Goal: Task Accomplishment & Management: Complete application form

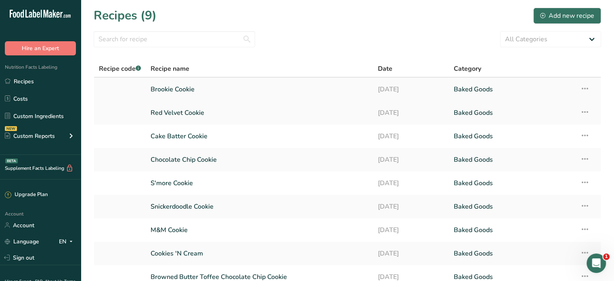
click at [180, 90] on link "Brookie Cookie" at bounding box center [260, 89] width 218 height 17
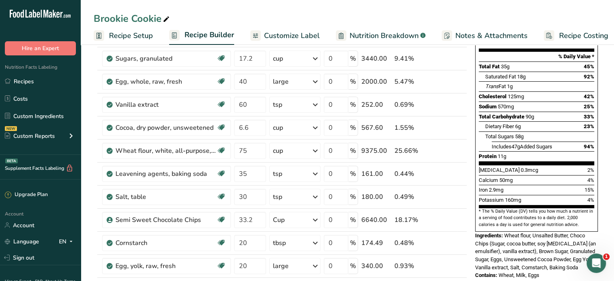
scroll to position [106, 0]
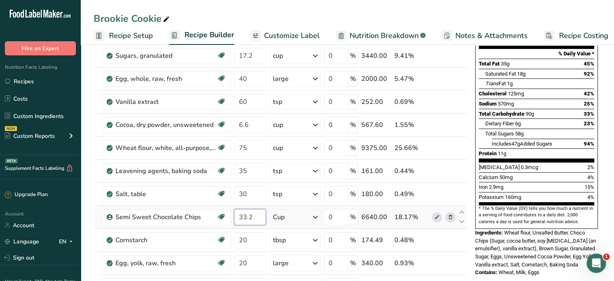
click at [254, 216] on input "33.2" at bounding box center [250, 217] width 32 height 16
type input "3"
type input "24"
click at [482, 268] on div "Contains: Wheat, Milk, Eggs" at bounding box center [536, 272] width 123 height 8
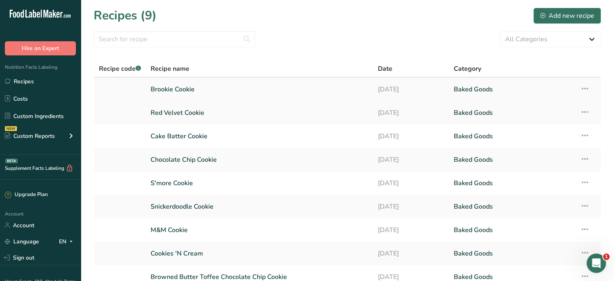
click at [170, 92] on link "Brookie Cookie" at bounding box center [260, 89] width 218 height 17
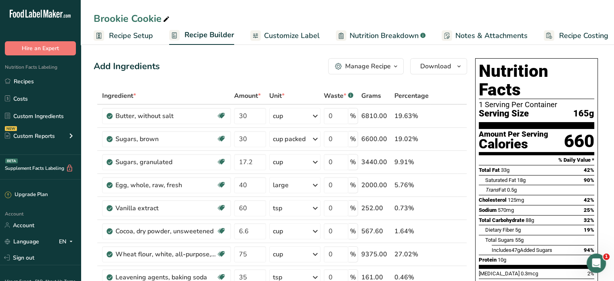
click at [120, 32] on span "Recipe Setup" at bounding box center [131, 35] width 44 height 11
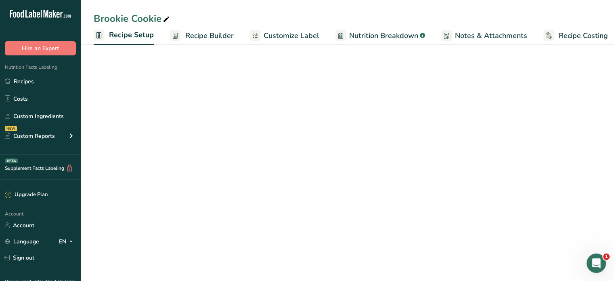
scroll to position [0, 3]
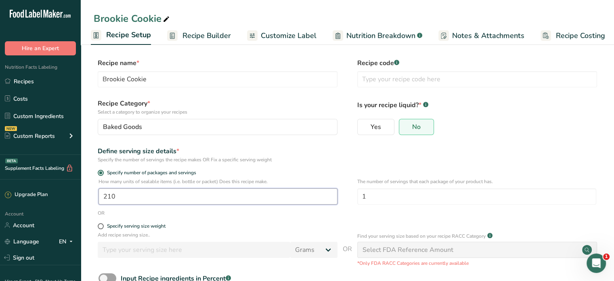
click at [152, 193] on input "210" at bounding box center [217, 196] width 239 height 16
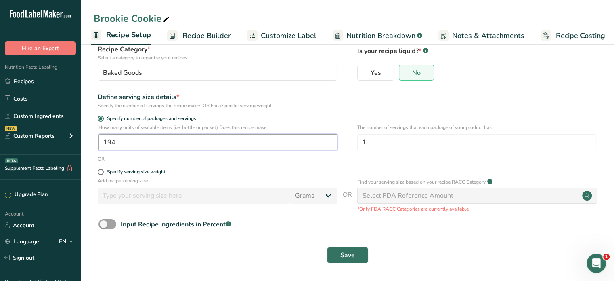
type input "194"
click at [350, 260] on span "Save" at bounding box center [347, 255] width 15 height 10
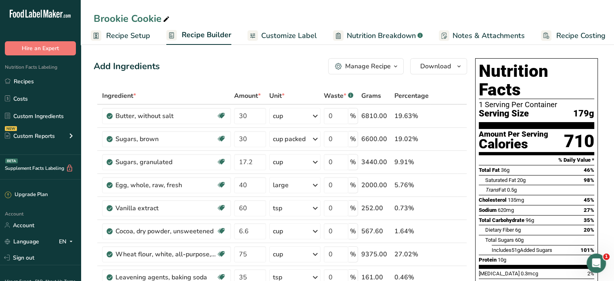
click at [121, 29] on link "Recipe Setup" at bounding box center [120, 36] width 59 height 18
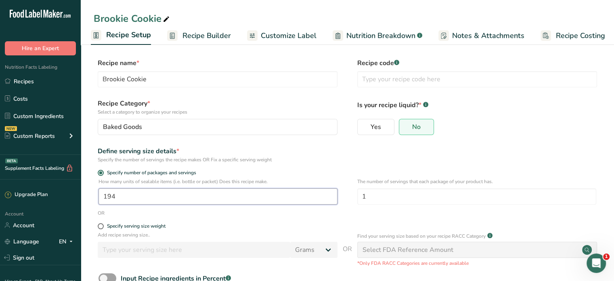
click at [185, 198] on input "194" at bounding box center [217, 196] width 239 height 16
type input "1"
type input "200"
click at [226, 220] on form "Recipe name * Brookie Cookie Recipe code .a-a{fill:#347362;}.b-a{fill:#fff;} Re…" at bounding box center [347, 190] width 507 height 264
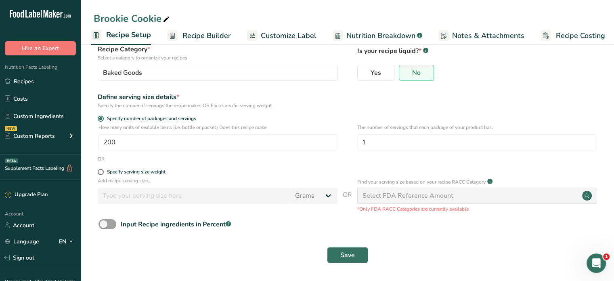
click at [347, 245] on div "Save" at bounding box center [347, 255] width 507 height 26
click at [351, 254] on span "Save" at bounding box center [347, 255] width 15 height 10
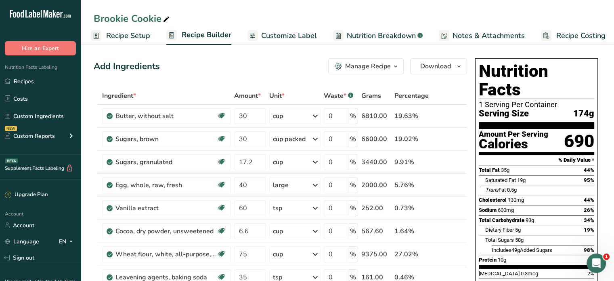
click at [124, 34] on span "Recipe Setup" at bounding box center [128, 35] width 44 height 11
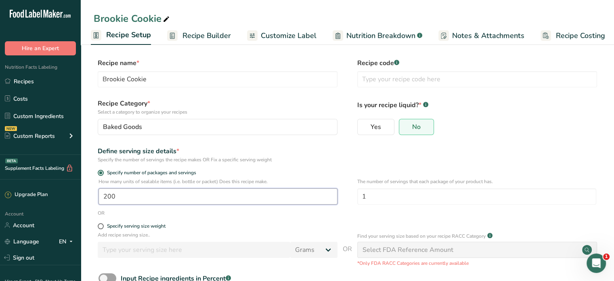
click at [196, 197] on input "200" at bounding box center [217, 196] width 239 height 16
type input "1"
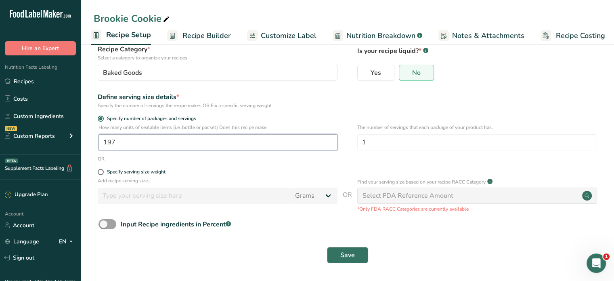
type input "197"
click at [346, 258] on span "Save" at bounding box center [347, 255] width 15 height 10
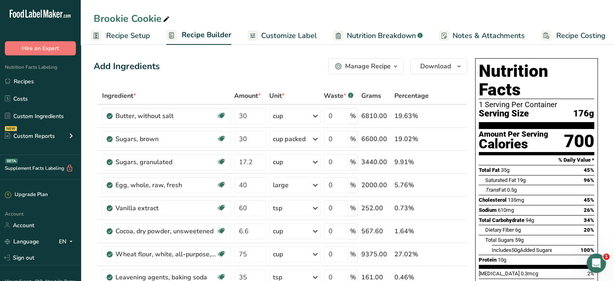
click at [132, 36] on span "Recipe Setup" at bounding box center [128, 35] width 44 height 11
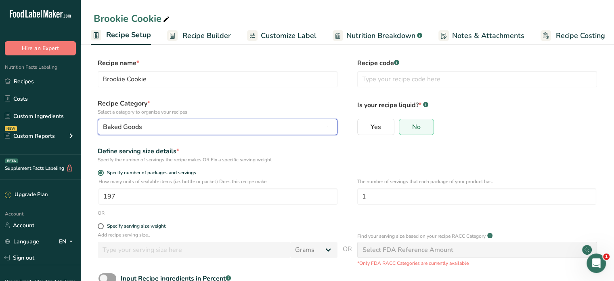
click at [171, 126] on div "Baked Goods" at bounding box center [215, 127] width 224 height 10
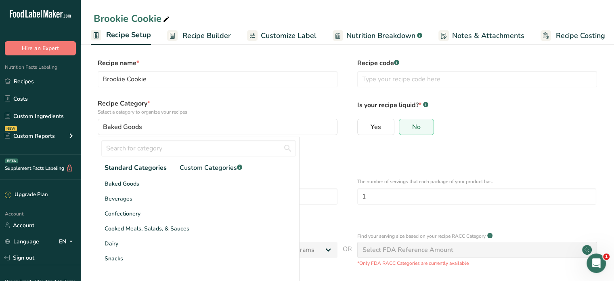
click at [320, 147] on div "Define serving size details *" at bounding box center [218, 151] width 240 height 10
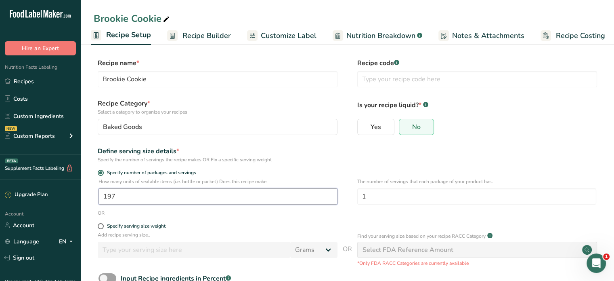
click at [163, 199] on input "197" at bounding box center [217, 196] width 239 height 16
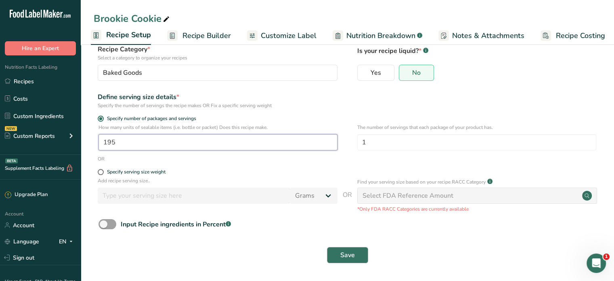
type input "195"
click at [354, 255] on span "Save" at bounding box center [347, 255] width 15 height 10
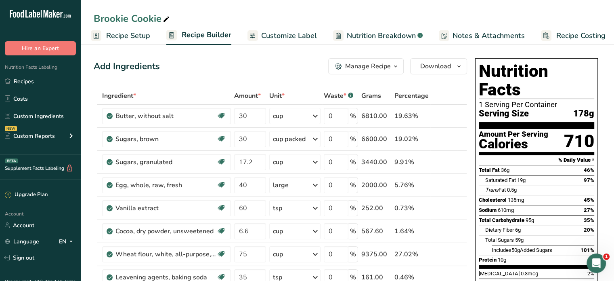
click at [126, 40] on span "Recipe Setup" at bounding box center [128, 35] width 44 height 11
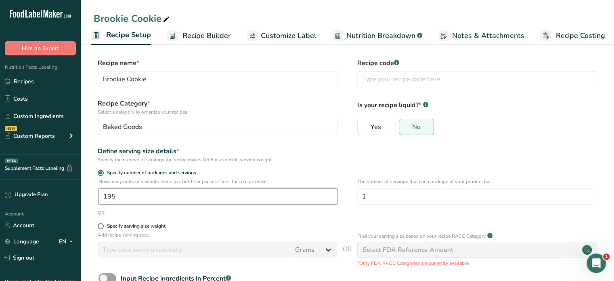
click at [165, 201] on input "195" at bounding box center [217, 196] width 239 height 16
type input "1"
type input "200"
click at [207, 210] on div "OR" at bounding box center [347, 212] width 507 height 7
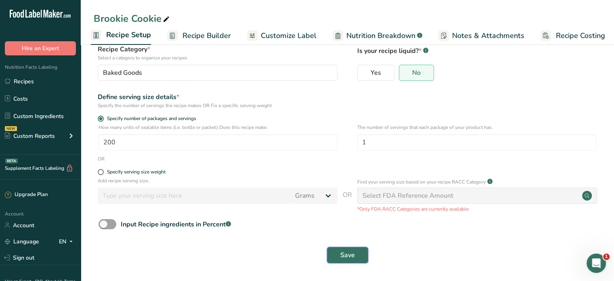
click at [340, 251] on span "Save" at bounding box center [347, 255] width 15 height 10
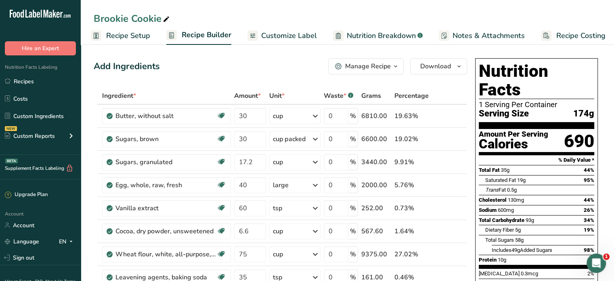
click at [134, 36] on span "Recipe Setup" at bounding box center [128, 35] width 44 height 11
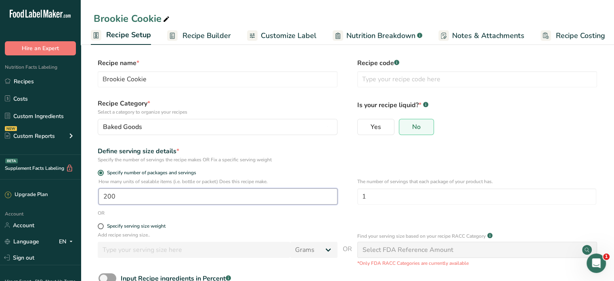
click at [159, 198] on input "200" at bounding box center [217, 196] width 239 height 16
type input "203"
click at [218, 225] on label "Specify serving size weight" at bounding box center [218, 226] width 240 height 6
click at [103, 225] on input "Specify serving size weight" at bounding box center [100, 225] width 5 height 5
radio input "true"
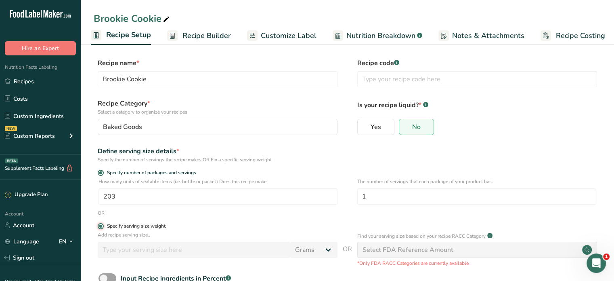
radio input "false"
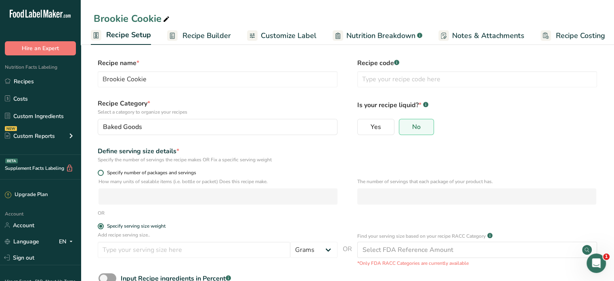
click at [111, 175] on span "Specify number of packages and servings" at bounding box center [150, 173] width 92 height 6
click at [103, 175] on input "Specify number of packages and servings" at bounding box center [100, 172] width 5 height 5
radio input "true"
radio input "false"
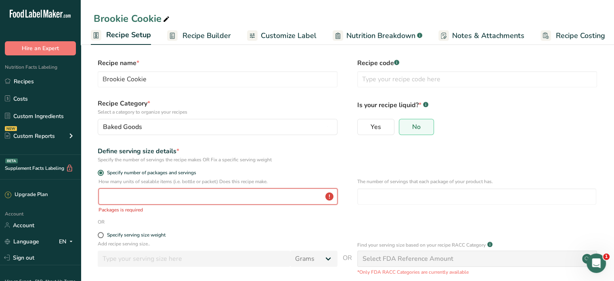
click at [130, 198] on input "number" at bounding box center [217, 196] width 239 height 16
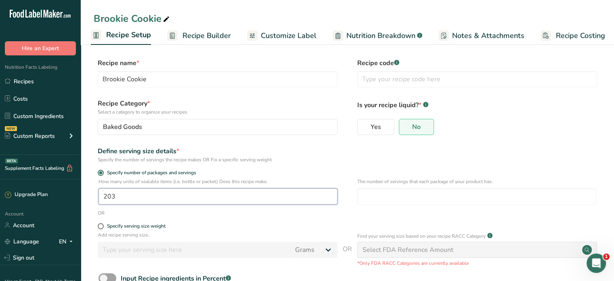
scroll to position [54, 0]
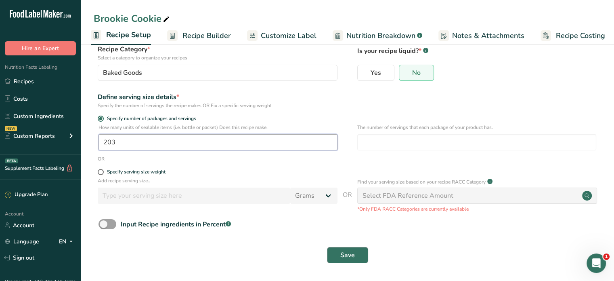
type input "203"
click at [349, 256] on span "Save" at bounding box center [347, 255] width 15 height 10
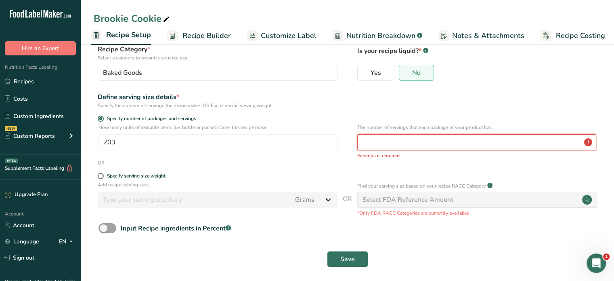
click at [395, 142] on input "number" at bounding box center [476, 142] width 239 height 16
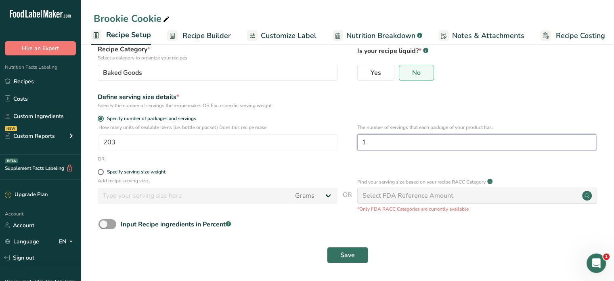
type input "1"
click at [347, 251] on span "Save" at bounding box center [347, 255] width 15 height 10
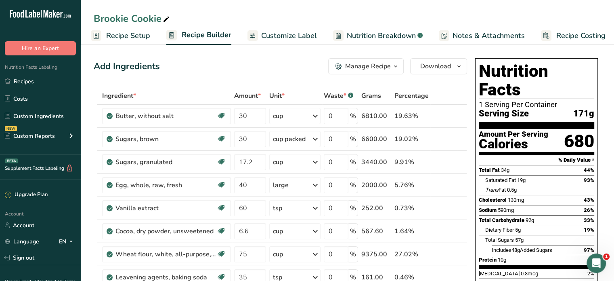
click at [126, 38] on span "Recipe Setup" at bounding box center [128, 35] width 44 height 11
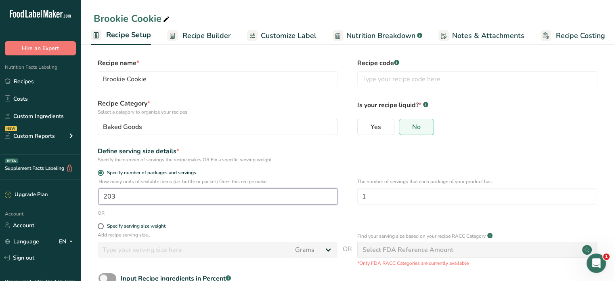
click at [128, 197] on input "203" at bounding box center [217, 196] width 239 height 16
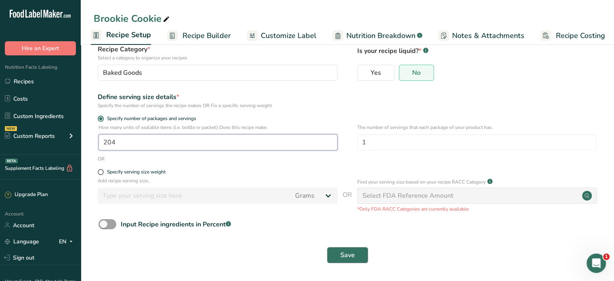
type input "204"
click at [343, 260] on span "Save" at bounding box center [347, 255] width 15 height 10
